Goal: Information Seeking & Learning: Learn about a topic

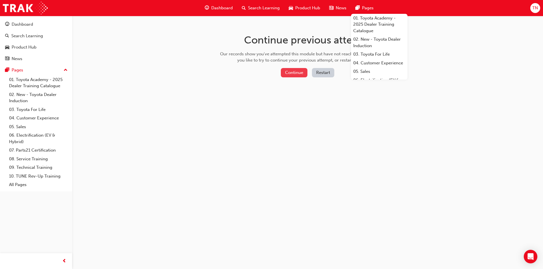
click at [298, 72] on button "Continue" at bounding box center [294, 72] width 27 height 9
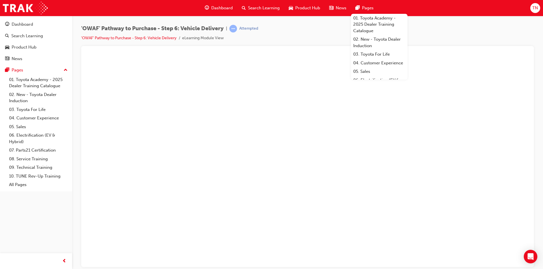
click at [310, 34] on div "'OWAF' Pathway to Purchase - Step 6: Vehicle Delivery | Attempted 'OWAF' Pathwa…" at bounding box center [307, 35] width 453 height 21
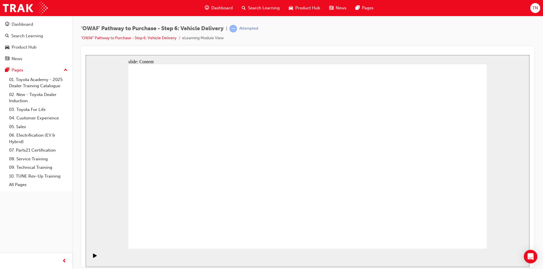
click at [224, 8] on span "Dashboard" at bounding box center [221, 8] width 21 height 7
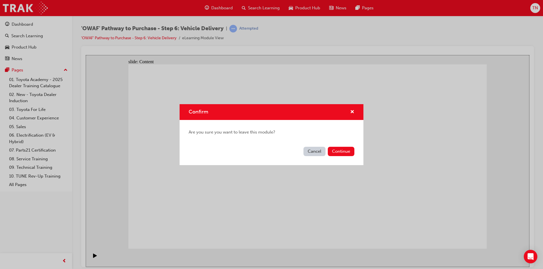
drag, startPoint x: 348, startPoint y: 150, endPoint x: 329, endPoint y: 169, distance: 26.4
click at [329, 169] on div "Confirm Are you sure you want to leave this module? Cancel Continue" at bounding box center [271, 134] width 543 height 269
click at [346, 148] on button "Continue" at bounding box center [341, 151] width 27 height 9
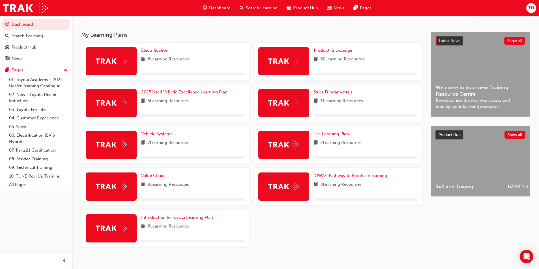
scroll to position [98, 0]
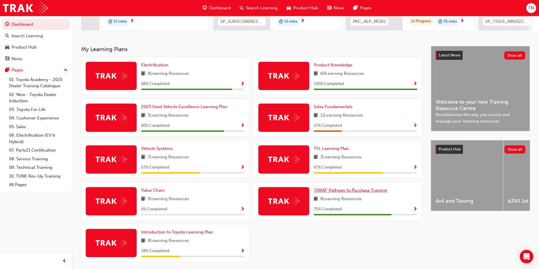
click at [342, 192] on span "'OWAF' Pathway to Purchase Training" at bounding box center [350, 190] width 73 height 5
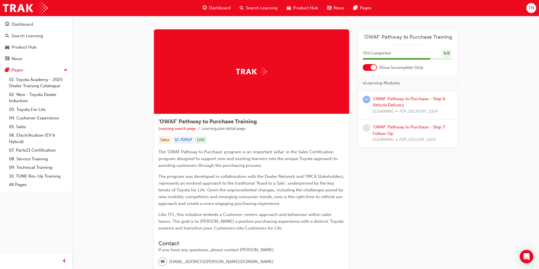
click at [394, 102] on div "'OWAF' Pathway to Purchase - Step 6: Vehicle Delivery ELEARNING P2P_DELIVERY_10…" at bounding box center [412, 105] width 80 height 19
click at [389, 98] on link "'OWAF' Pathway to Purchase - Step 6: Vehicle Delivery" at bounding box center [409, 102] width 74 height 12
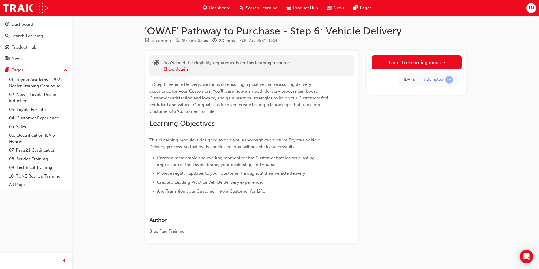
click at [407, 80] on div "[DATE]" at bounding box center [410, 80] width 12 height 7
click at [404, 80] on div "[DATE]" at bounding box center [410, 80] width 12 height 7
click at [399, 79] on td "[DATE]" at bounding box center [409, 80] width 20 height 12
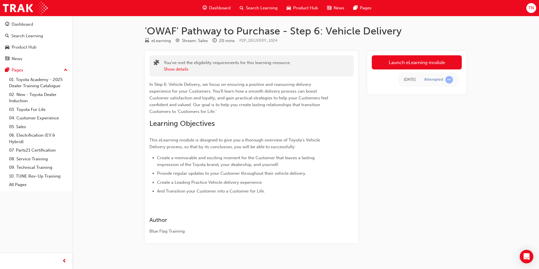
drag, startPoint x: 396, startPoint y: 79, endPoint x: 419, endPoint y: 81, distance: 23.8
click at [419, 81] on td "[DATE]" at bounding box center [409, 80] width 20 height 12
click at [399, 82] on td "[DATE]" at bounding box center [409, 80] width 20 height 12
